Goal: Information Seeking & Learning: Learn about a topic

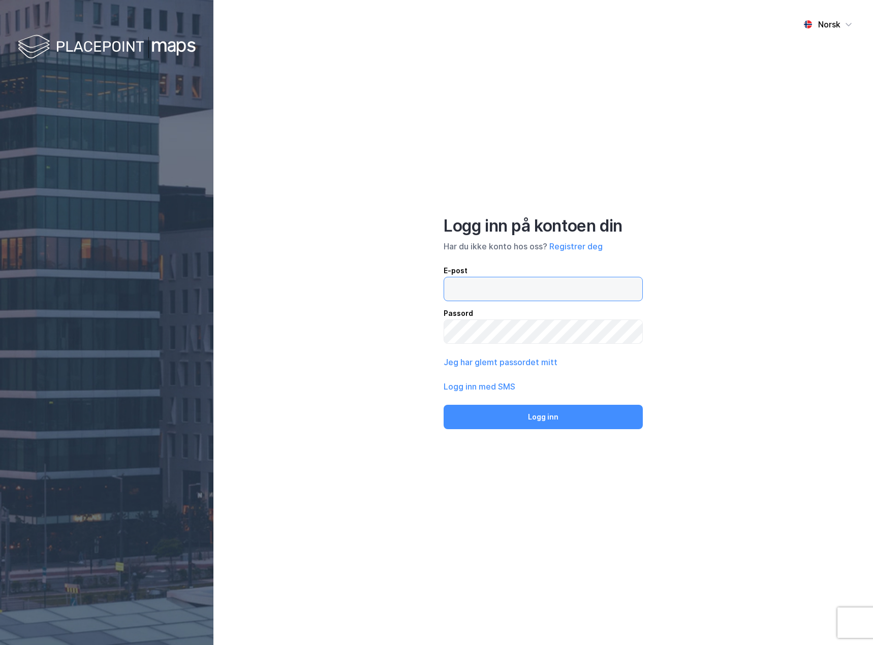
type input "[PERSON_NAME][EMAIL_ADDRESS][PERSON_NAME][DOMAIN_NAME]"
click at [522, 425] on button "Logg inn" at bounding box center [543, 417] width 199 height 24
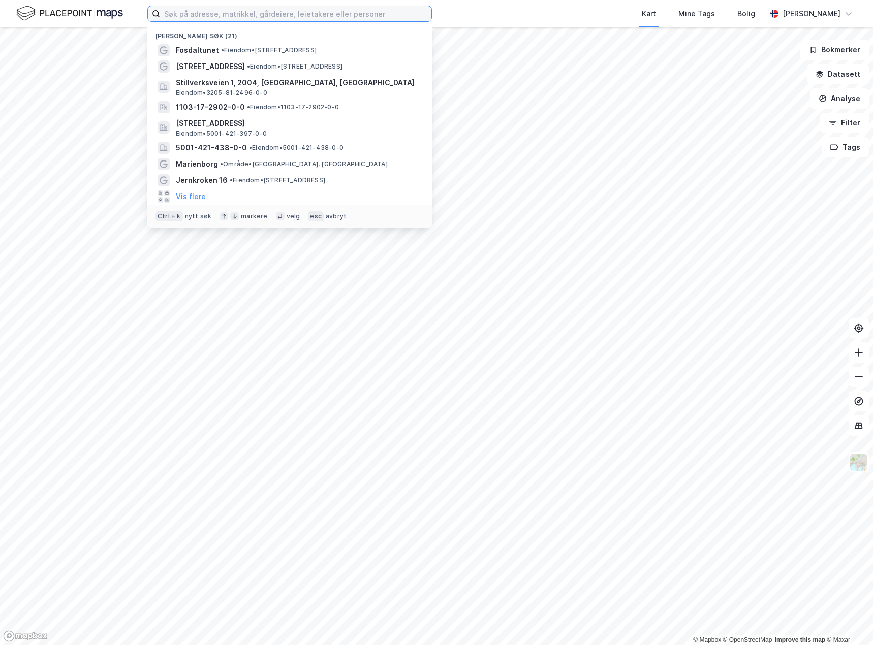
click at [243, 17] on input at bounding box center [295, 13] width 271 height 15
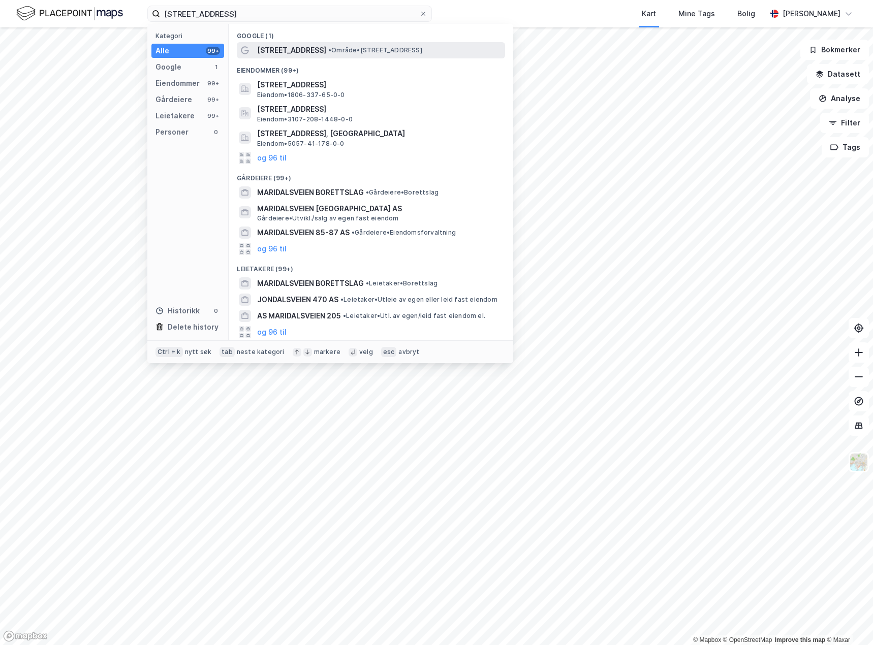
click at [301, 48] on span "[STREET_ADDRESS]" at bounding box center [291, 50] width 69 height 12
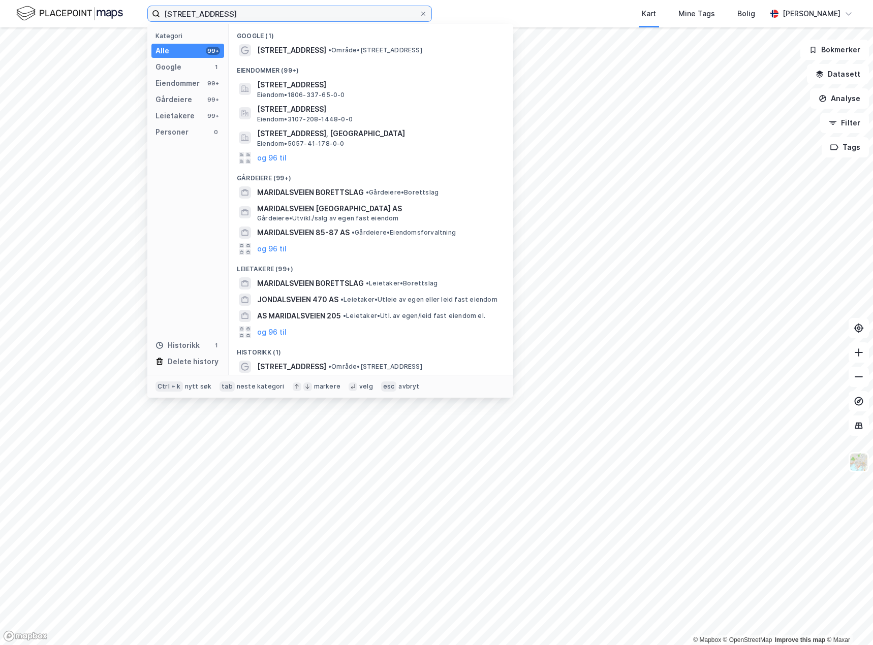
click at [236, 17] on input "[STREET_ADDRESS]" at bounding box center [289, 13] width 259 height 15
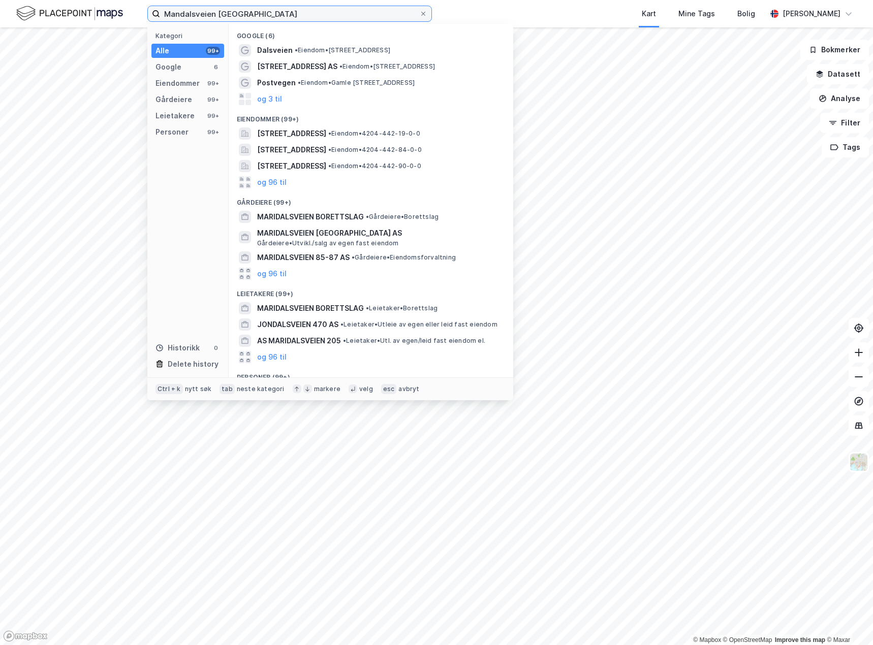
drag, startPoint x: 276, startPoint y: 13, endPoint x: 67, endPoint y: 7, distance: 209.4
click at [67, 7] on div "Mandalsveien [GEOGRAPHIC_DATA] Kategori Alle 99+ Google 6 Eiendommer 99+ Gårdei…" at bounding box center [436, 13] width 873 height 27
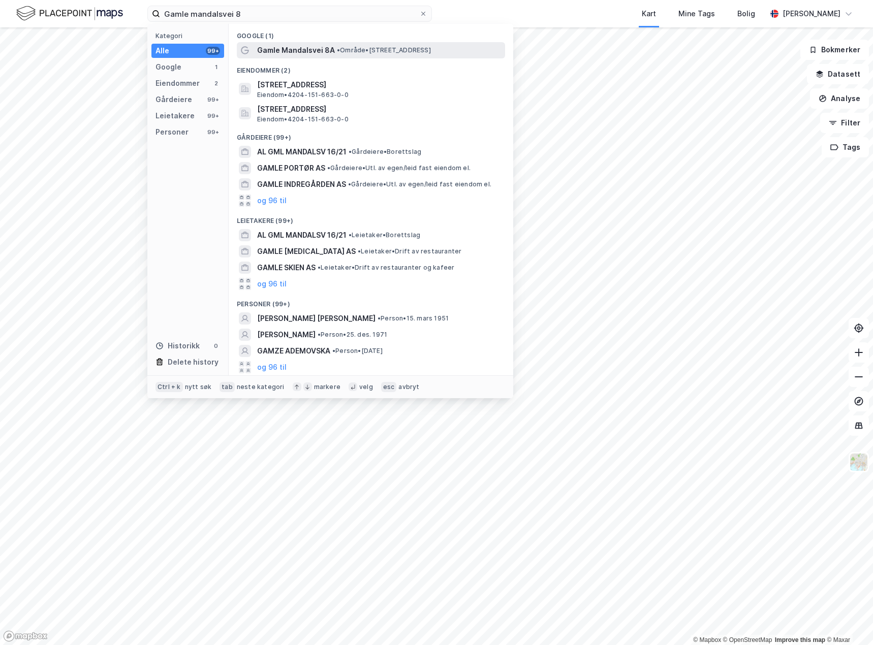
click at [294, 48] on span "Gamle Mandalsvei 8A" at bounding box center [296, 50] width 78 height 12
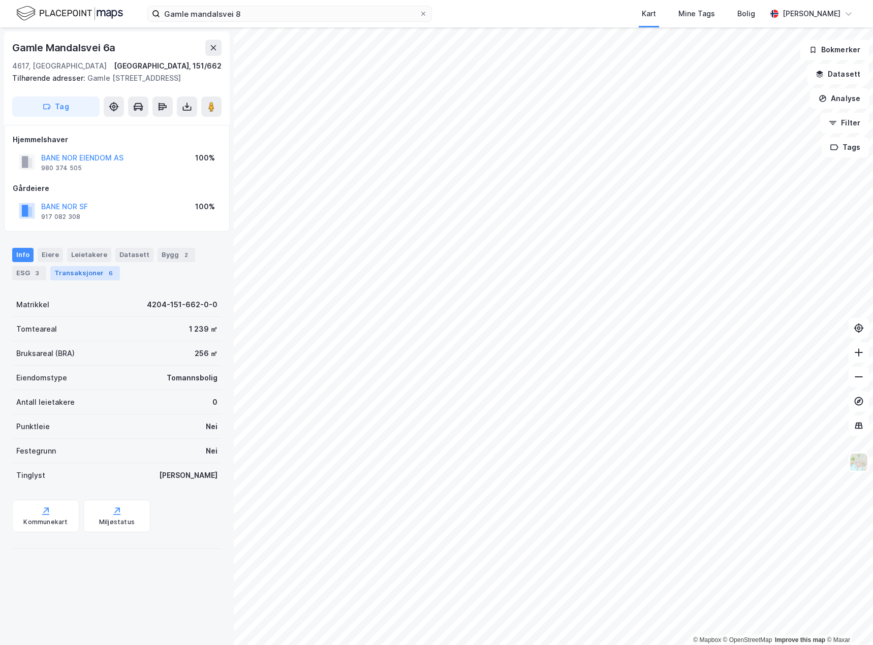
click at [85, 279] on div "Transaksjoner 6" at bounding box center [85, 273] width 70 height 14
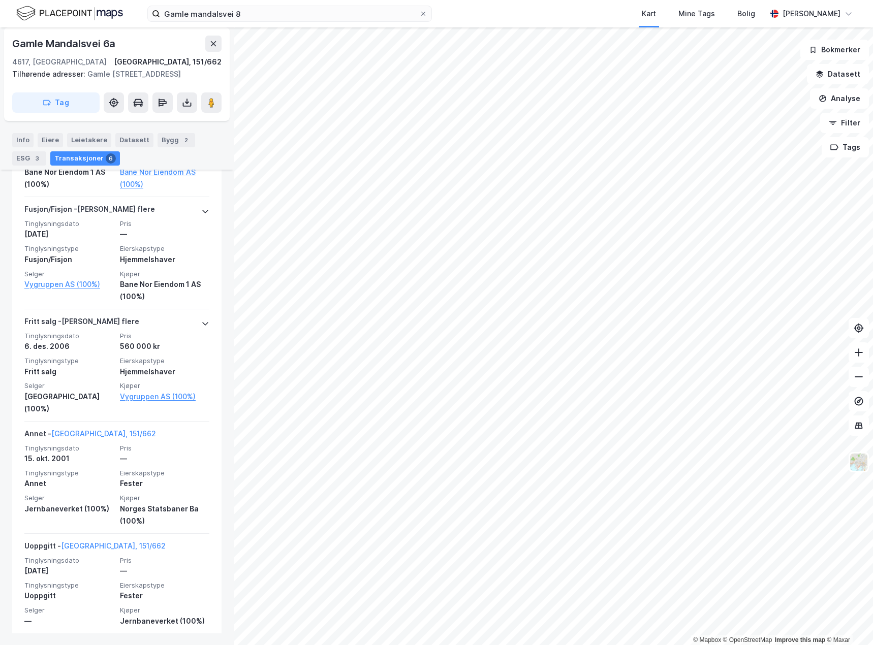
scroll to position [486, 0]
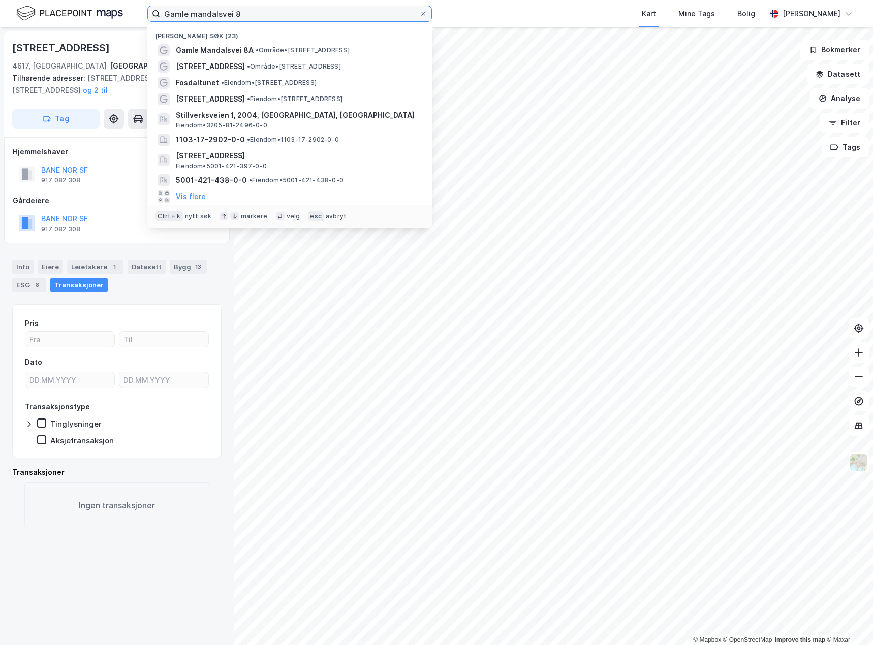
drag, startPoint x: 281, startPoint y: 16, endPoint x: 57, endPoint y: 11, distance: 224.6
click at [57, 11] on div "Gamle mandalsvei 8 Nylige søk (23) [GEOGRAPHIC_DATA] 8A • Område • [STREET_ADDR…" at bounding box center [436, 13] width 873 height 27
paste input "[PERSON_NAME][STREET_ADDRESS]"
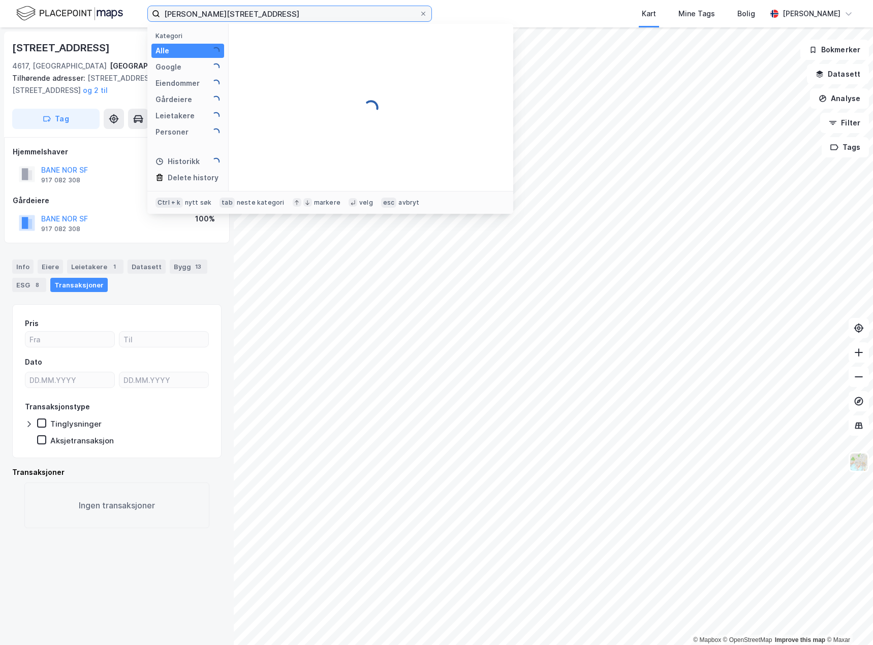
type input "[PERSON_NAME][STREET_ADDRESS]"
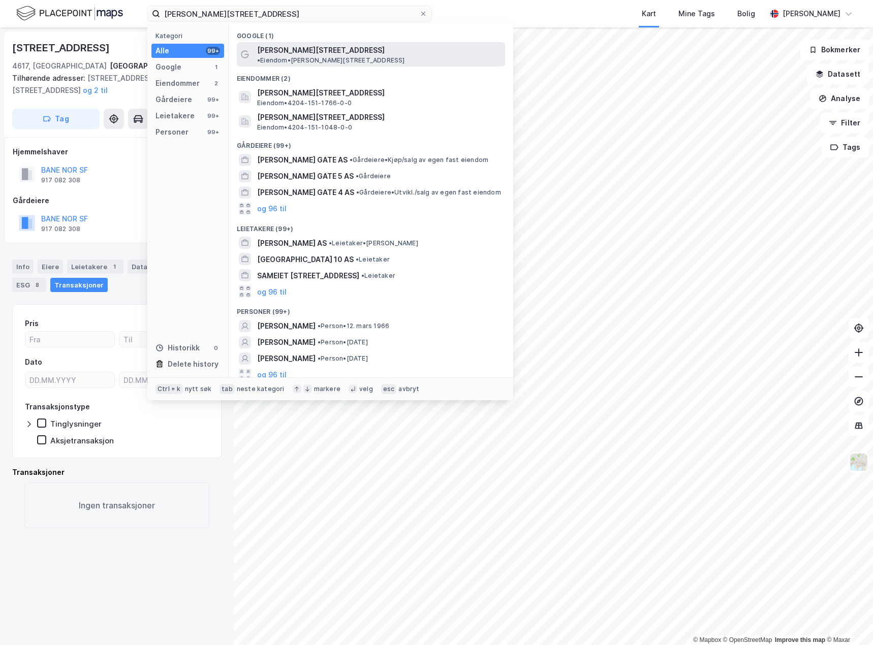
click at [320, 48] on span "[PERSON_NAME][STREET_ADDRESS]" at bounding box center [321, 50] width 128 height 12
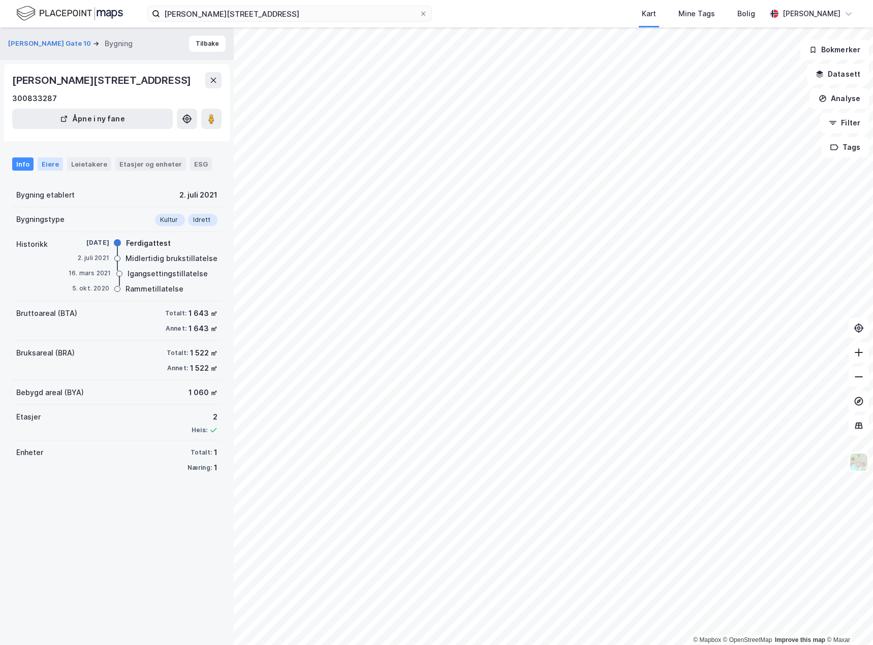
click at [50, 165] on div "Eiere" at bounding box center [50, 164] width 25 height 13
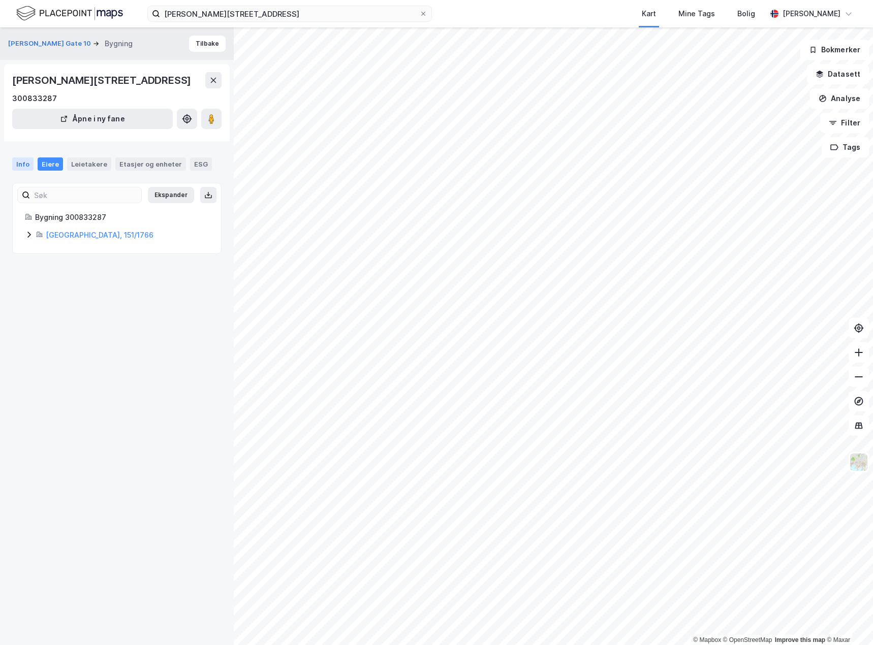
click at [26, 170] on div "Info" at bounding box center [22, 164] width 21 height 13
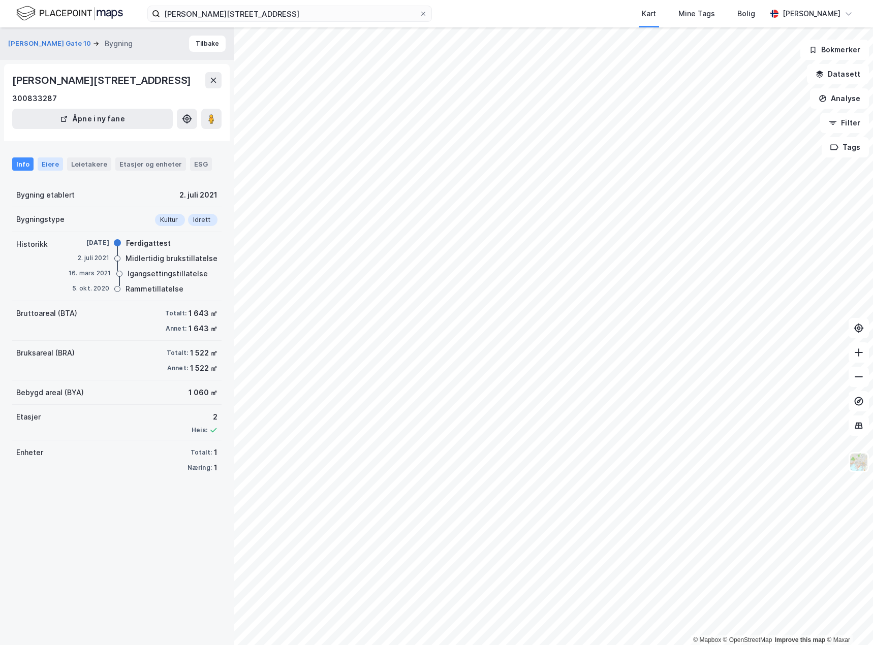
click at [52, 163] on div "Eiere" at bounding box center [50, 164] width 25 height 13
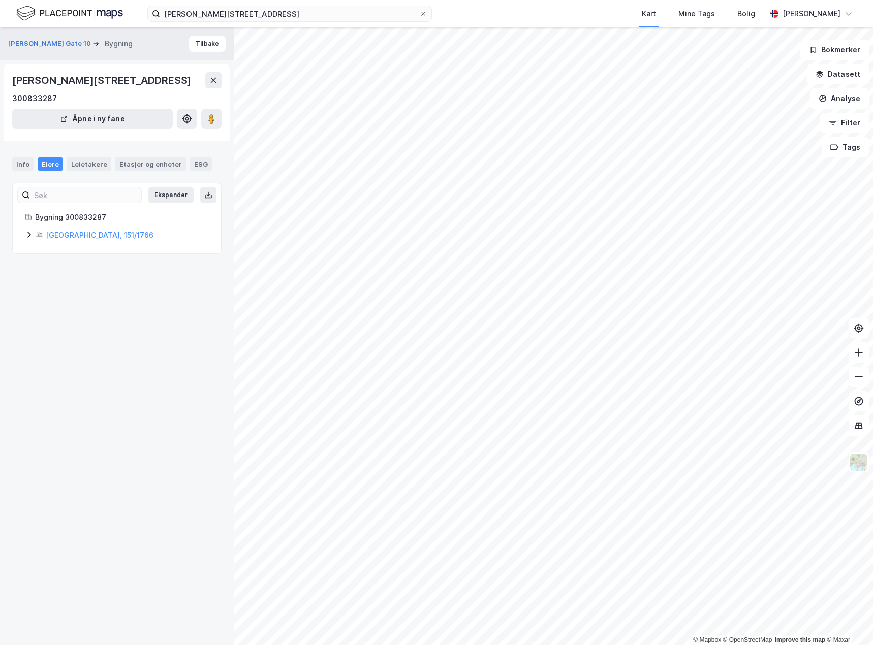
drag, startPoint x: 22, startPoint y: 166, endPoint x: 49, endPoint y: 162, distance: 27.7
click at [22, 166] on div "Info" at bounding box center [22, 164] width 21 height 13
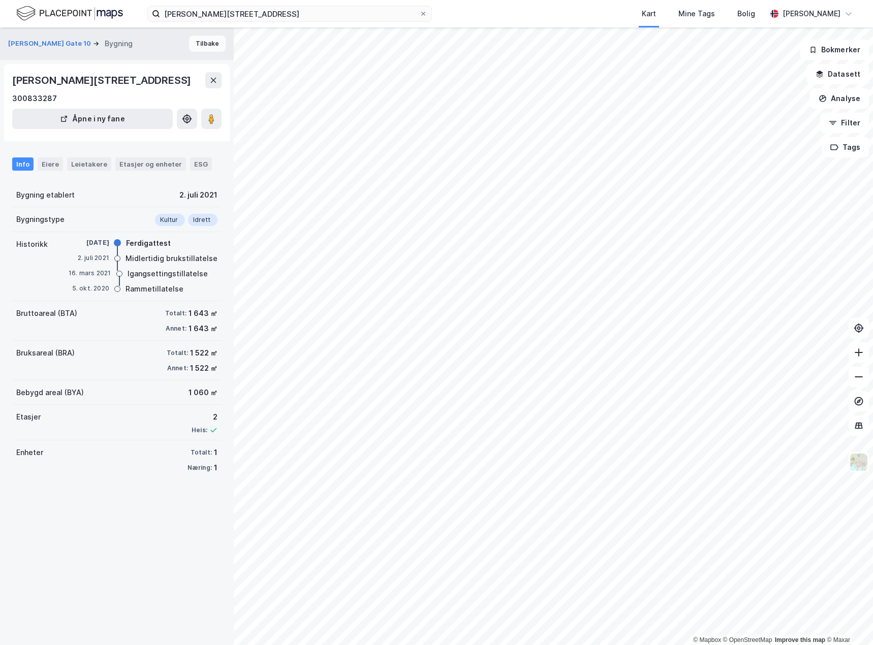
click at [195, 45] on button "Tilbake" at bounding box center [207, 44] width 37 height 16
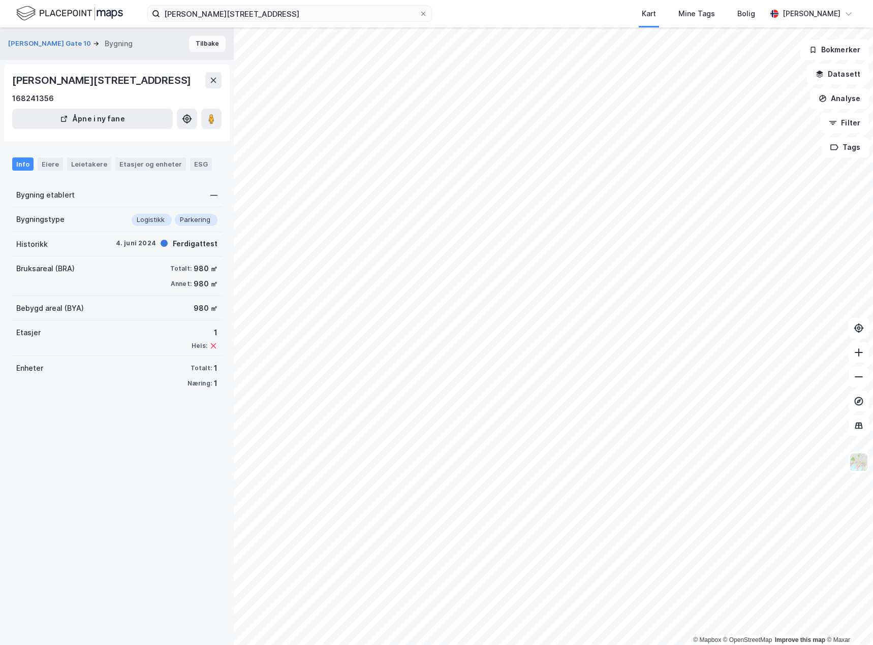
click at [204, 48] on button "Tilbake" at bounding box center [207, 44] width 37 height 16
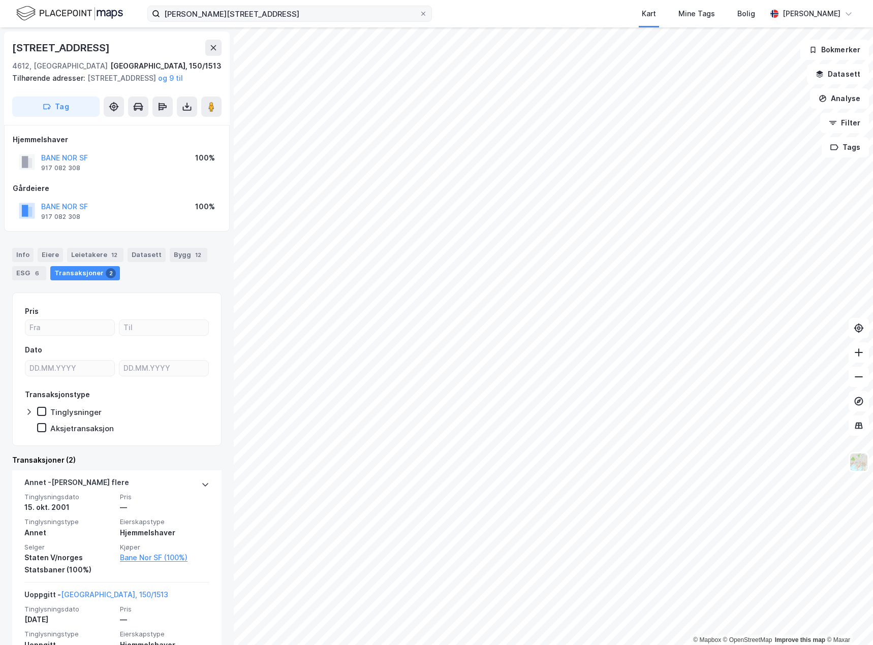
click at [425, 18] on label "[PERSON_NAME][STREET_ADDRESS]" at bounding box center [289, 14] width 285 height 16
click at [419, 18] on input "[PERSON_NAME][STREET_ADDRESS]" at bounding box center [289, 13] width 259 height 15
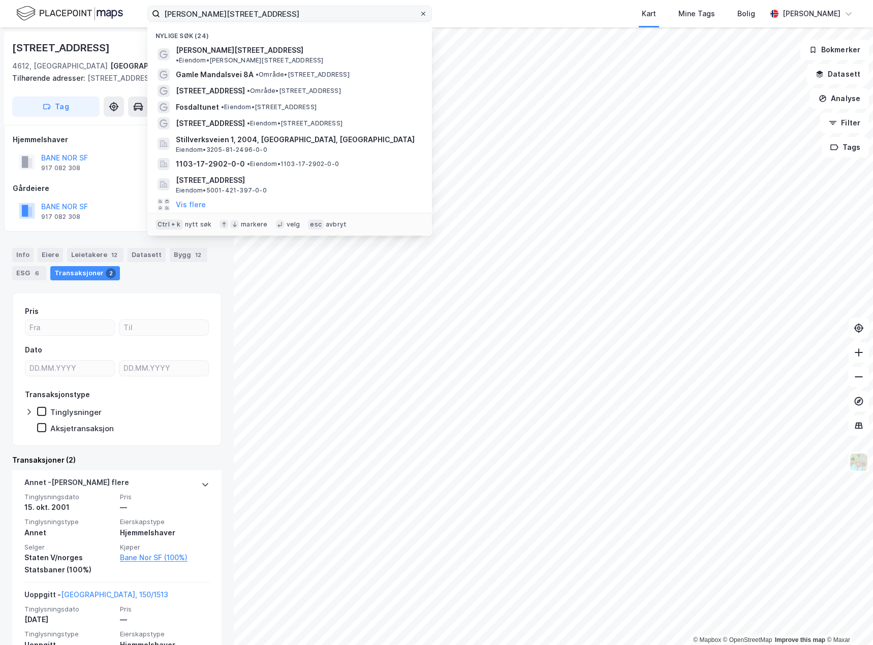
click at [422, 14] on icon at bounding box center [423, 14] width 6 height 6
click at [419, 14] on input "[PERSON_NAME][STREET_ADDRESS]" at bounding box center [289, 13] width 259 height 15
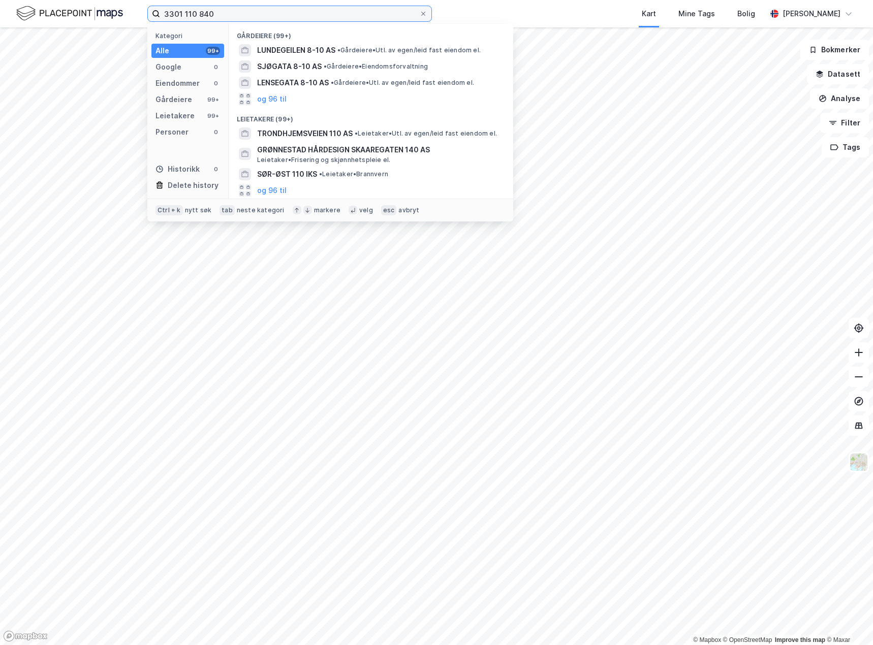
click at [167, 13] on input "3301 110 840" at bounding box center [289, 13] width 259 height 15
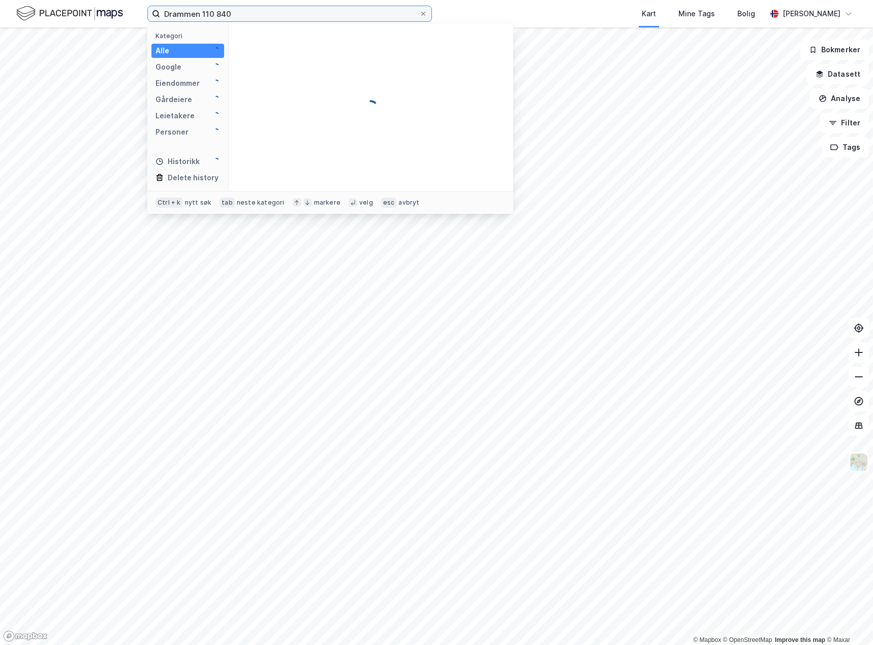
click at [216, 16] on input "Drammen 110 840" at bounding box center [289, 13] width 259 height 15
type input "Drammen 110-840"
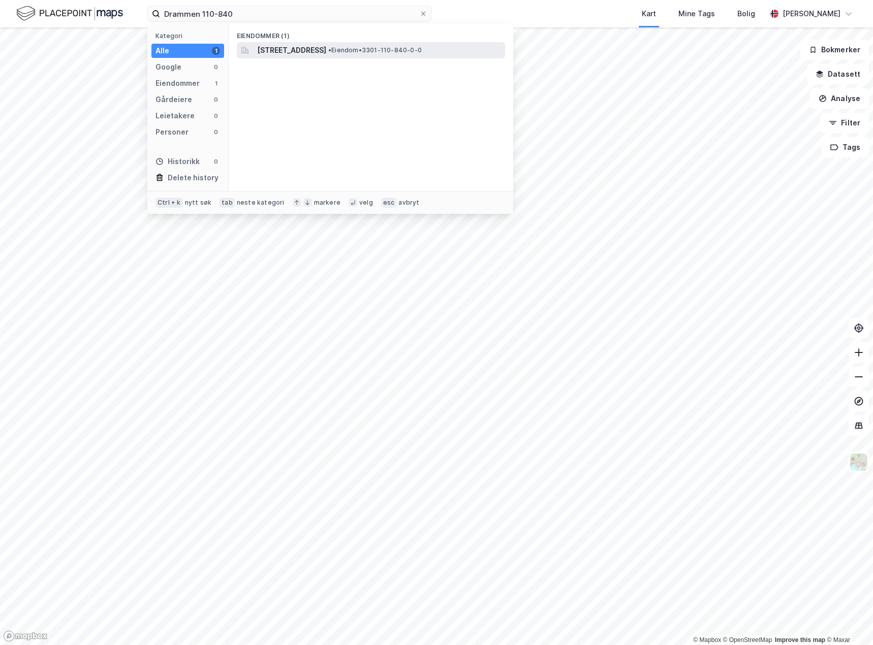
click at [326, 52] on span "[STREET_ADDRESS]" at bounding box center [291, 50] width 69 height 12
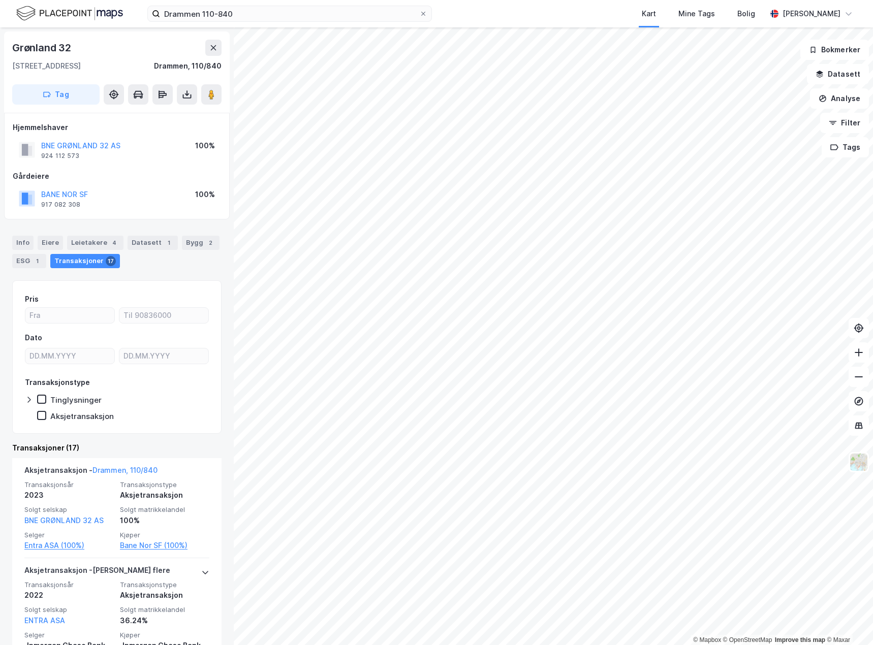
click at [872, 575] on html "Drammen 110-840 Kart Mine Tags [PERSON_NAME] © Mapbox © OpenStreetMap Improve t…" at bounding box center [436, 322] width 873 height 645
